Goal: Transaction & Acquisition: Download file/media

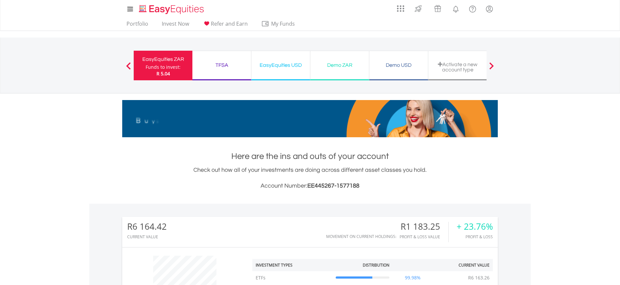
scroll to position [63, 125]
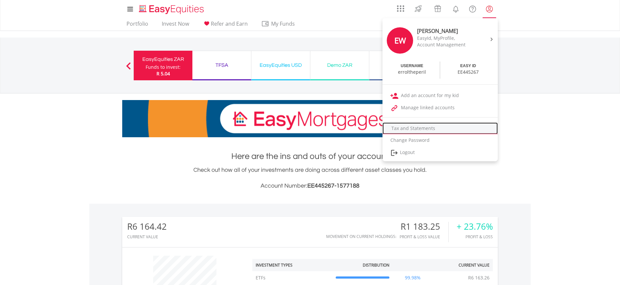
click at [424, 128] on link "Tax and Statements" at bounding box center [439, 128] width 115 height 12
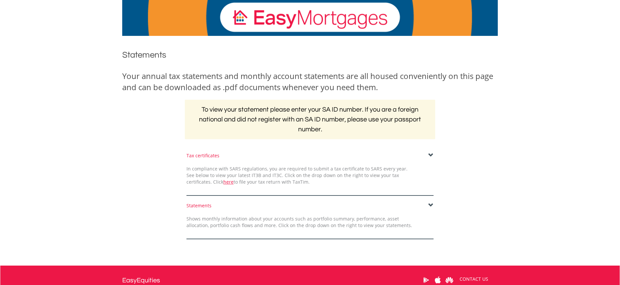
scroll to position [55, 0]
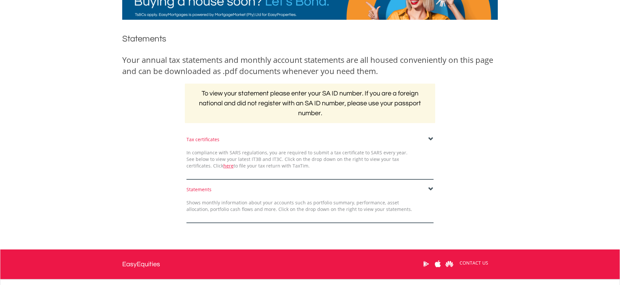
click at [429, 138] on span at bounding box center [430, 139] width 5 height 5
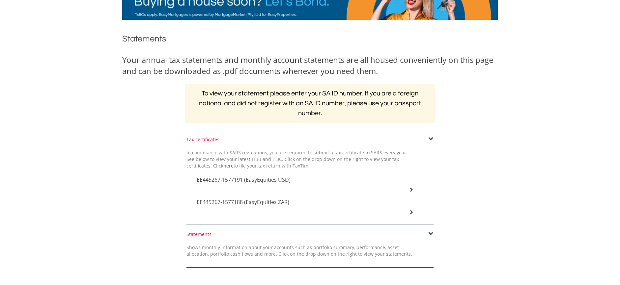
click at [410, 186] on div "EE445267-1577191 (EasyEquities USD)" at bounding box center [305, 180] width 227 height 22
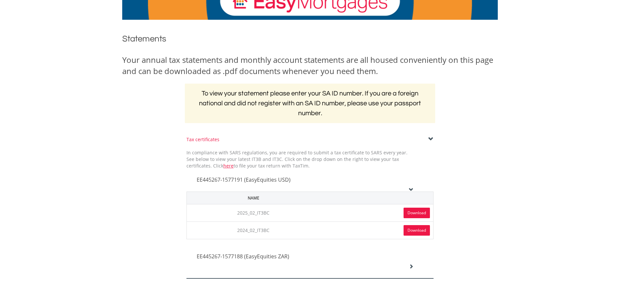
click at [410, 211] on link "Download" at bounding box center [416, 213] width 26 height 11
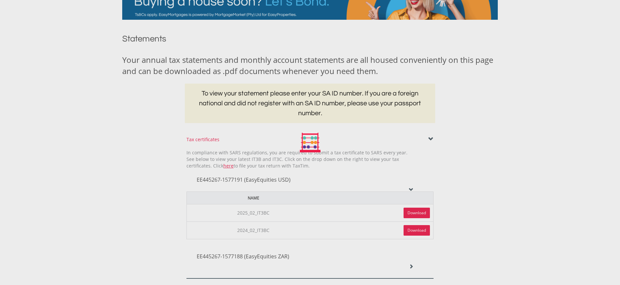
click at [411, 212] on div at bounding box center [310, 142] width 620 height 285
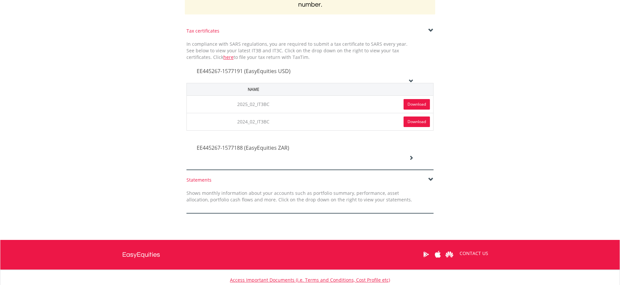
scroll to position [165, 0]
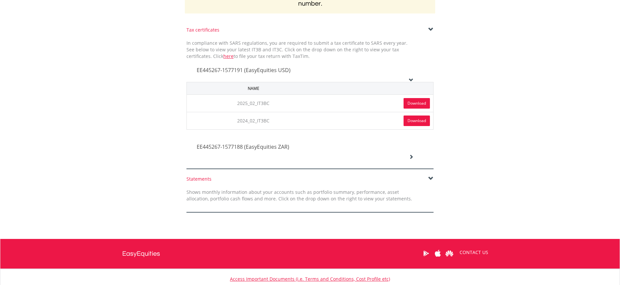
click at [412, 102] on link "Download" at bounding box center [416, 103] width 26 height 11
click at [410, 157] on icon at bounding box center [411, 156] width 5 height 5
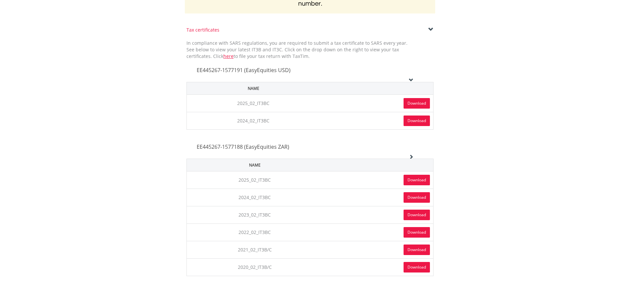
click at [419, 179] on link "Download" at bounding box center [416, 180] width 26 height 11
